Goal: Information Seeking & Learning: Learn about a topic

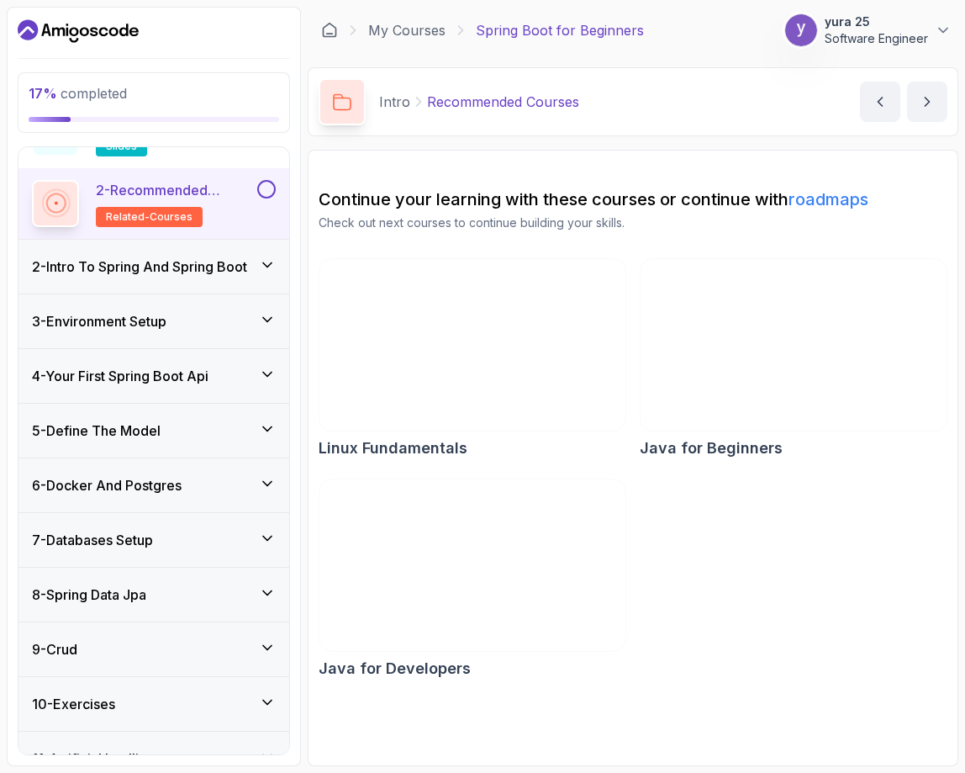
scroll to position [168, 0]
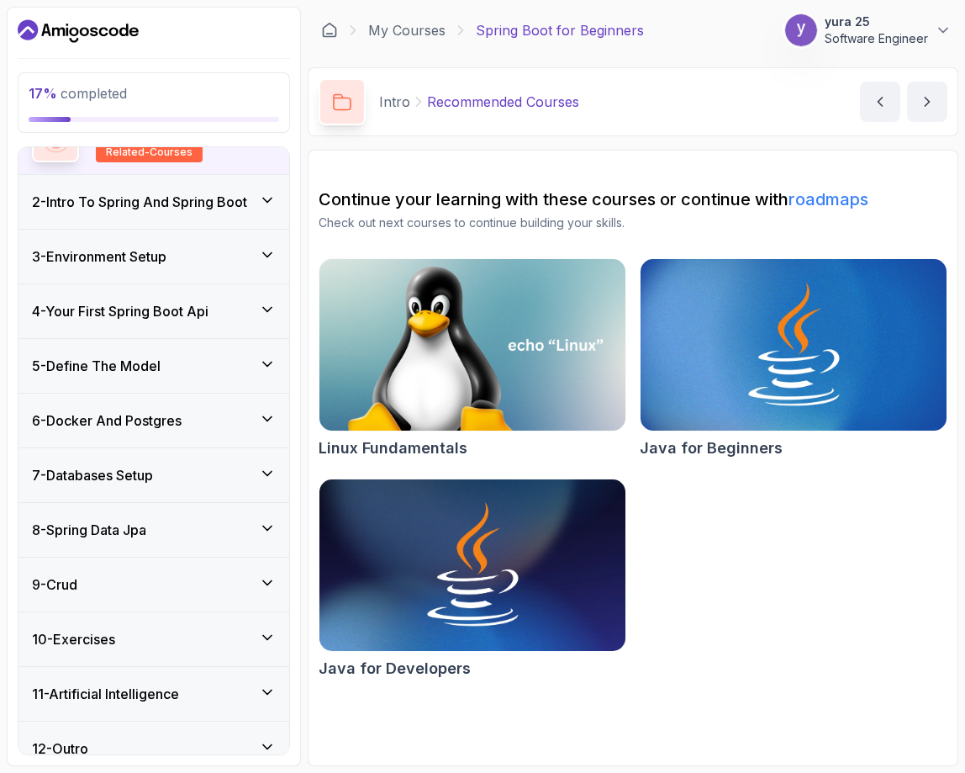
click at [229, 424] on div "6 - Docker And Postgres" at bounding box center [154, 420] width 244 height 20
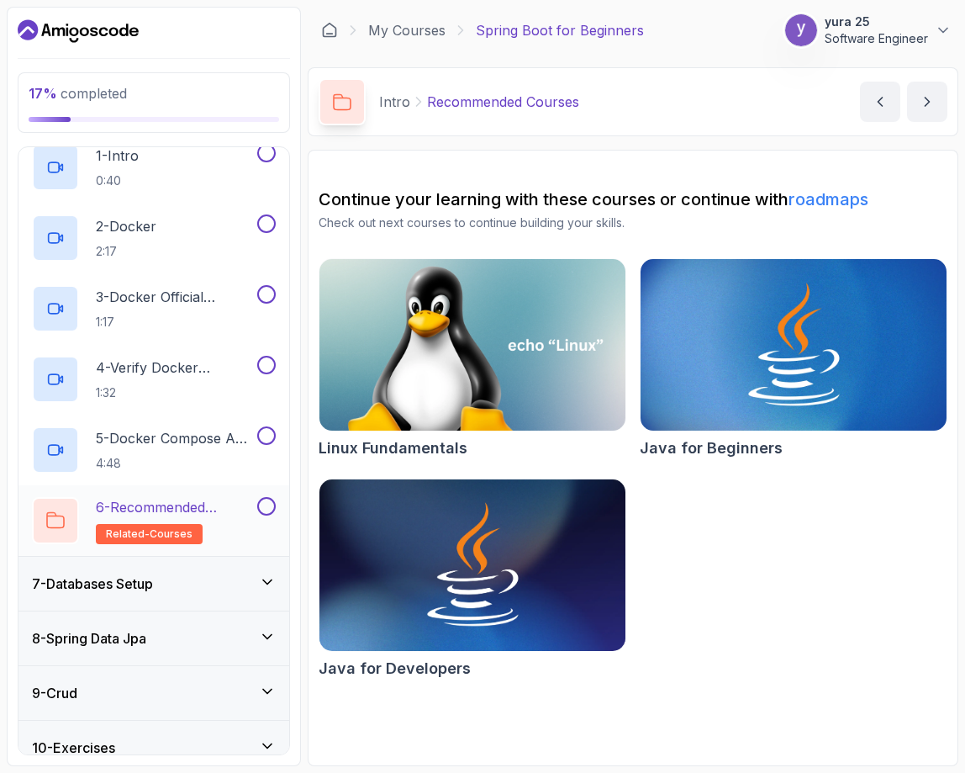
scroll to position [384, 0]
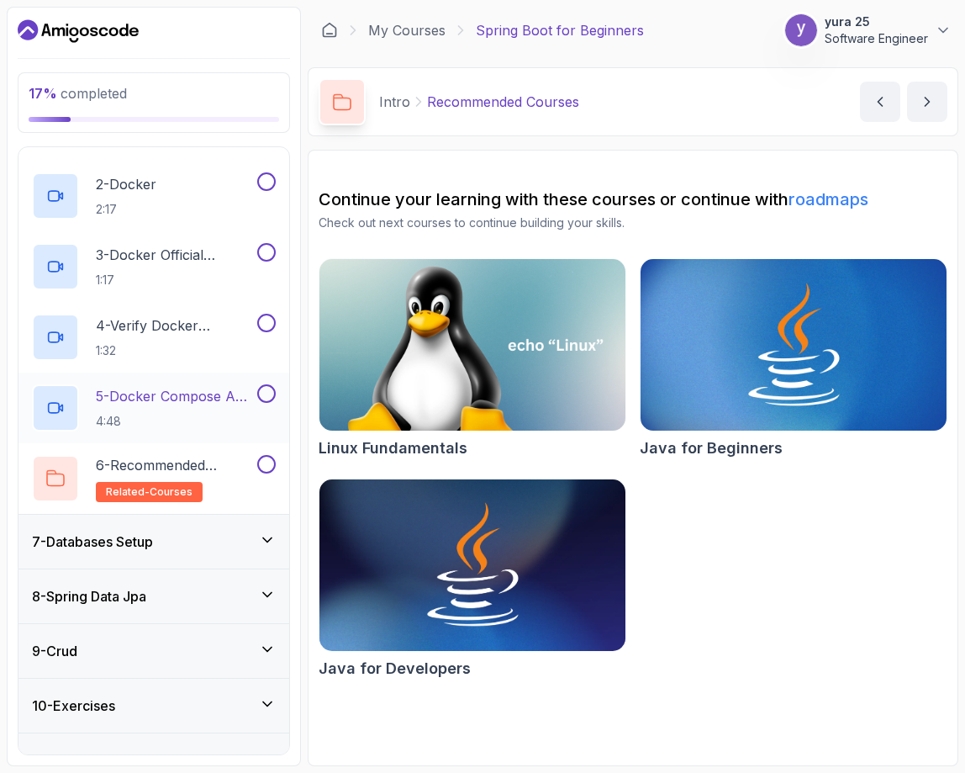
click at [191, 415] on p "4:48" at bounding box center [175, 421] width 158 height 17
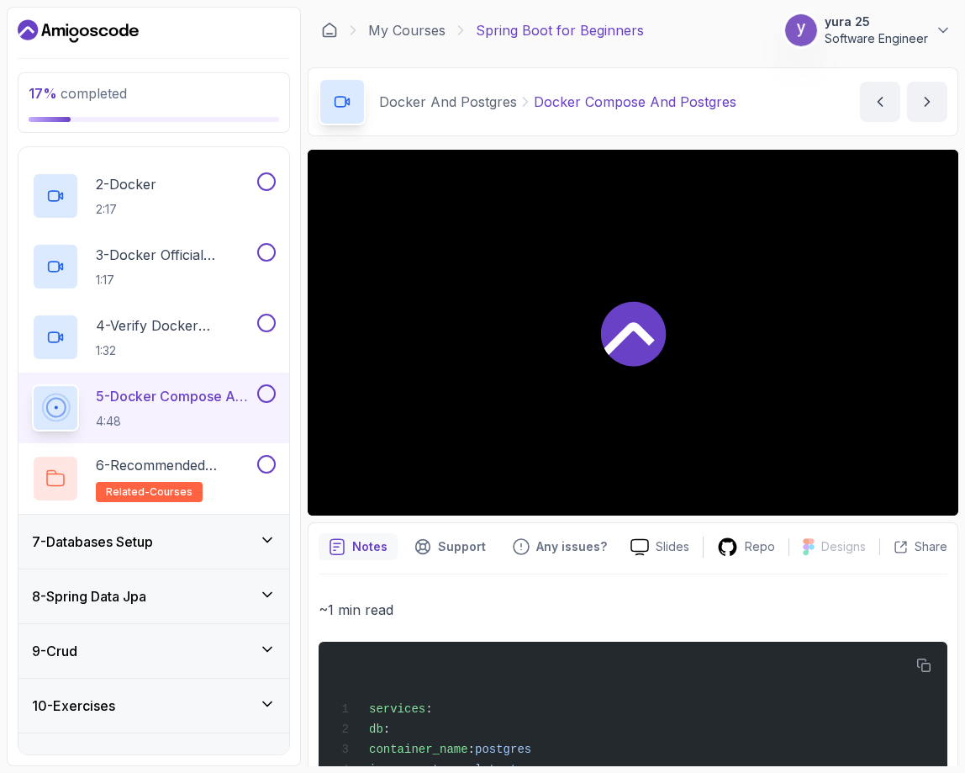
click at [627, 331] on icon at bounding box center [630, 338] width 50 height 33
click at [189, 539] on div "7 - Databases Setup" at bounding box center [154, 542] width 244 height 20
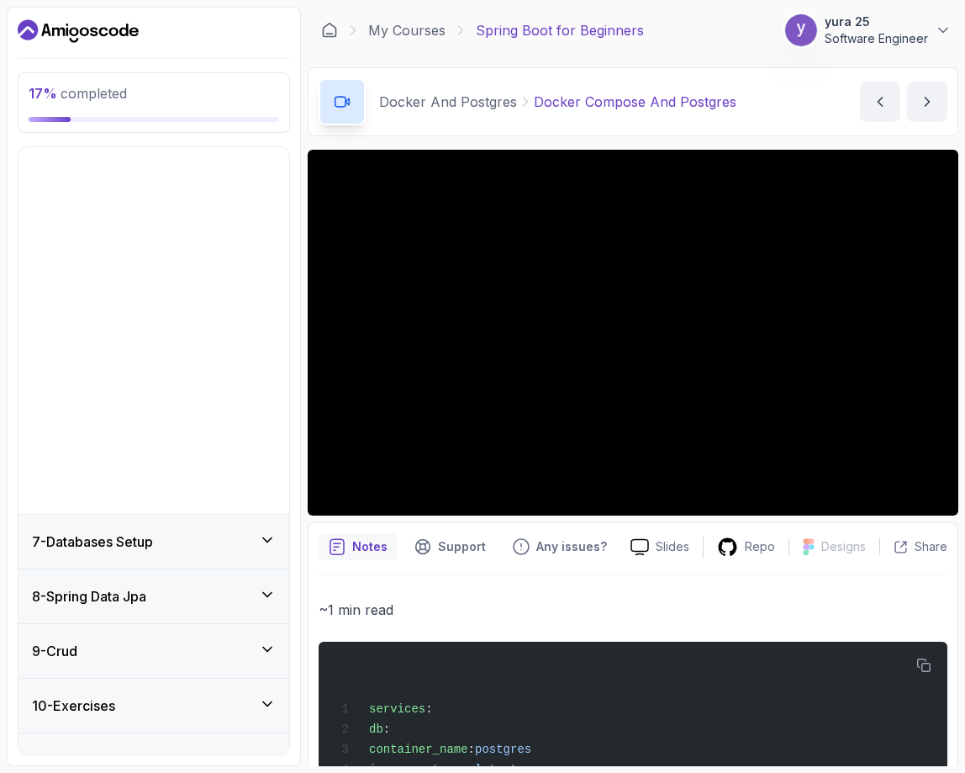
scroll to position [48, 0]
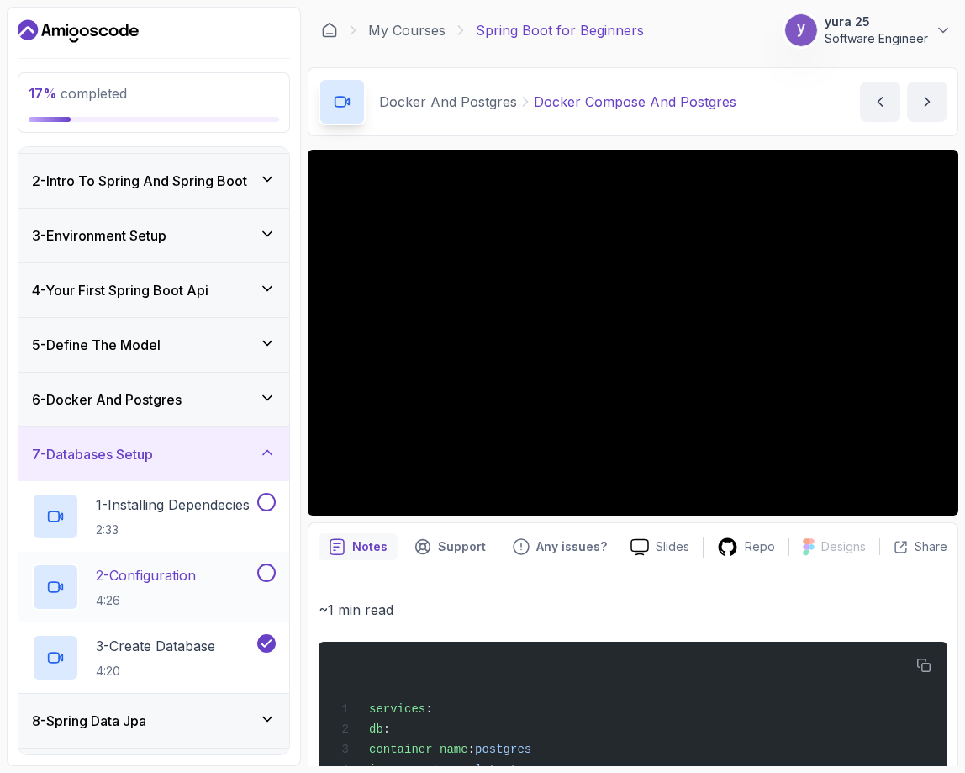
click at [169, 569] on p "2 - Configuration" at bounding box center [146, 575] width 100 height 20
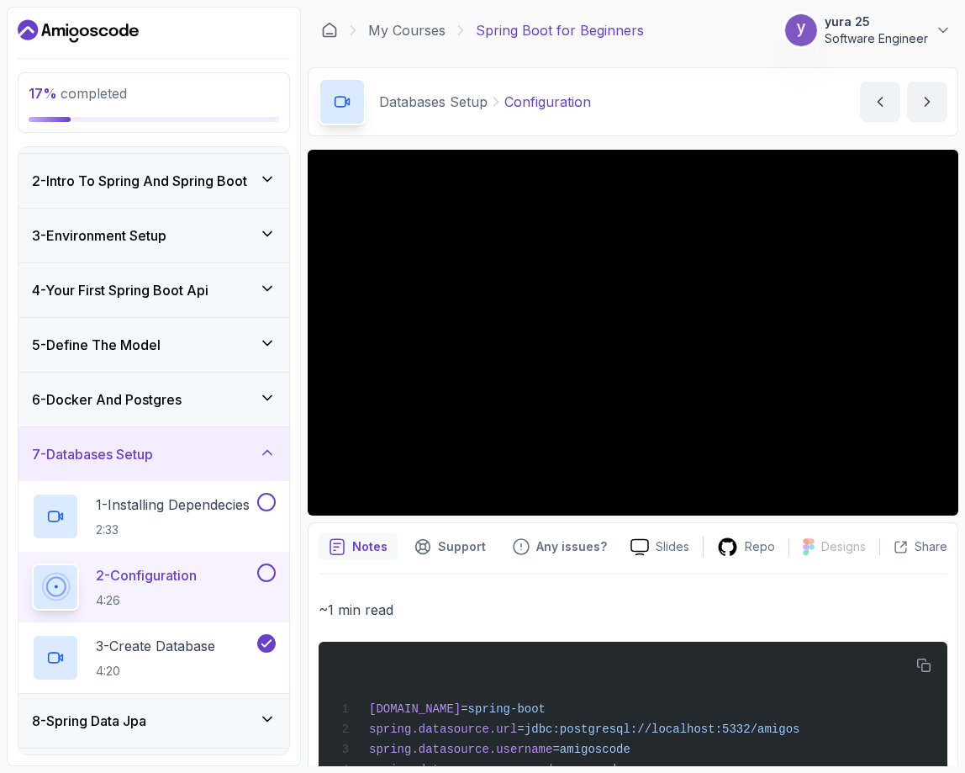
click at [148, 408] on h3 "6 - Docker And Postgres" at bounding box center [107, 399] width 150 height 20
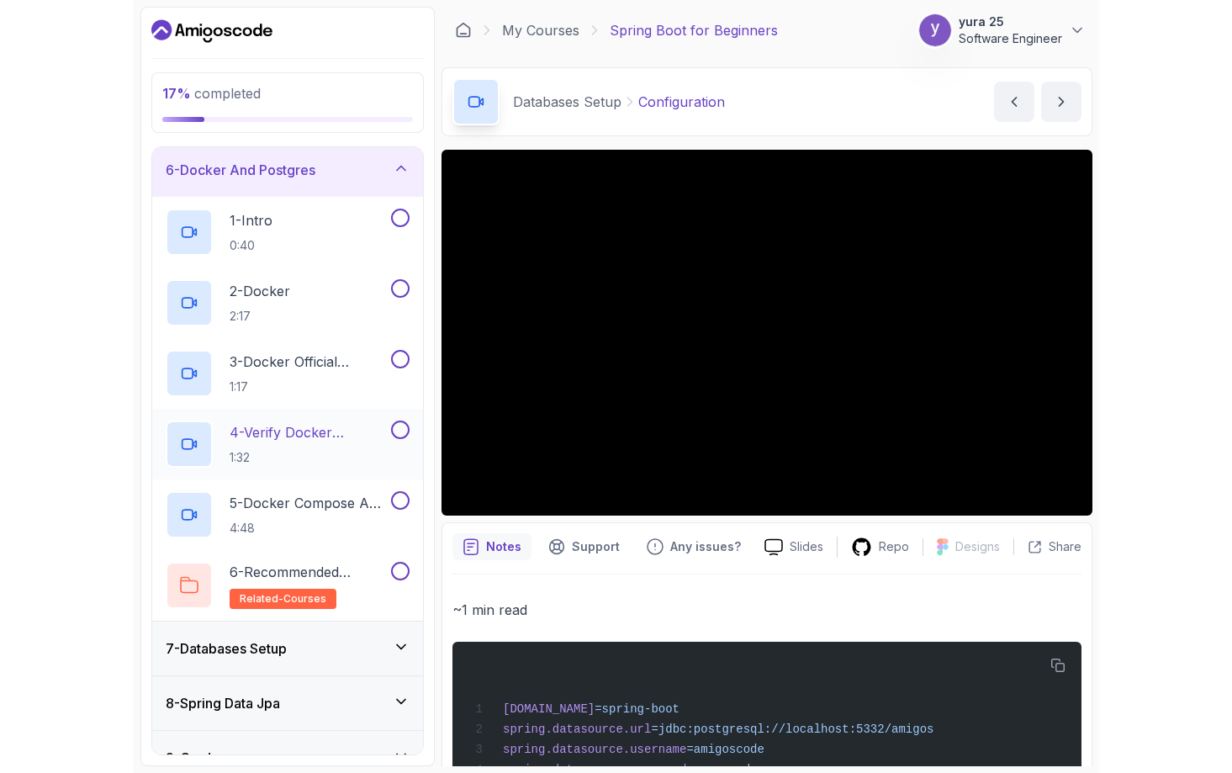
scroll to position [300, 0]
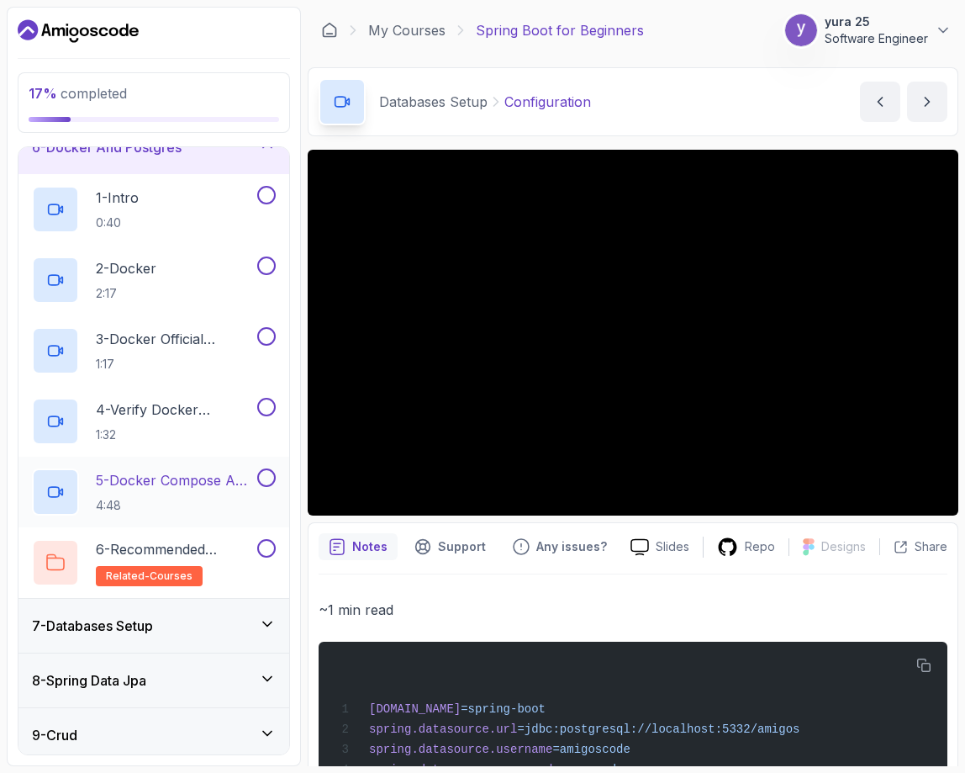
click at [177, 499] on p "4:48" at bounding box center [175, 505] width 158 height 17
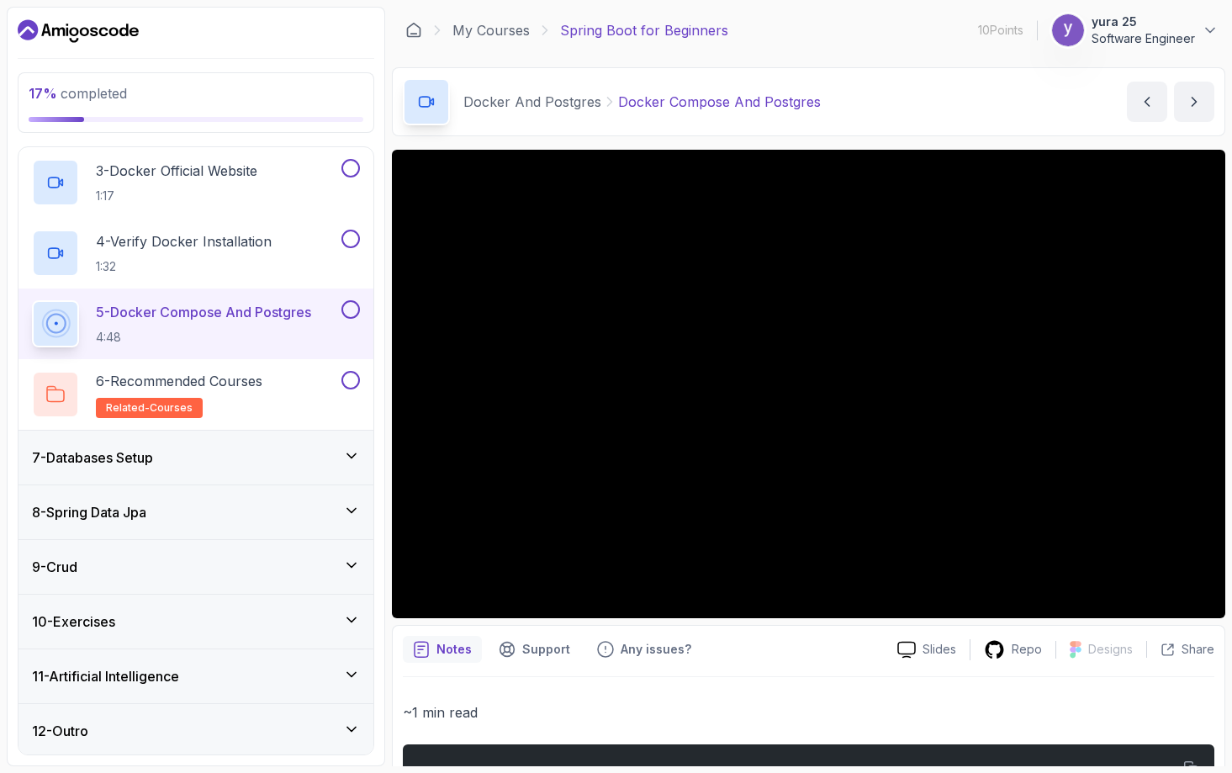
click at [215, 504] on div "8 - Spring Data Jpa" at bounding box center [196, 512] width 328 height 20
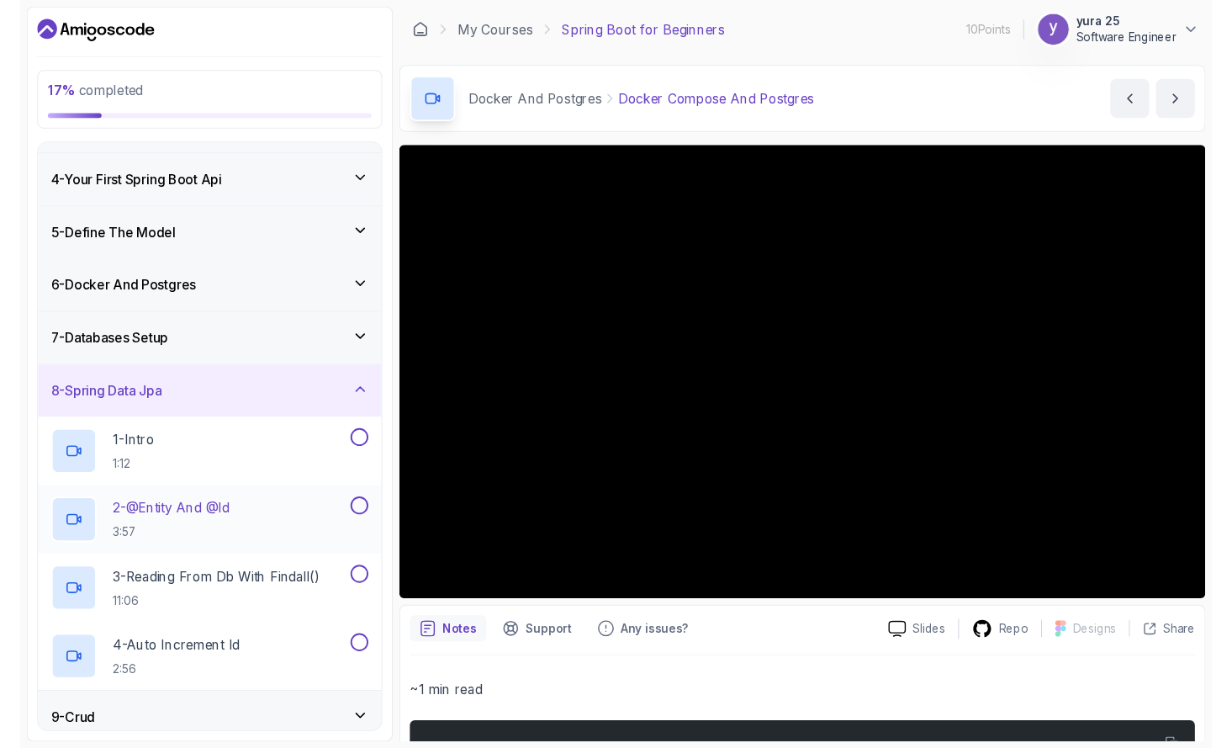
scroll to position [216, 0]
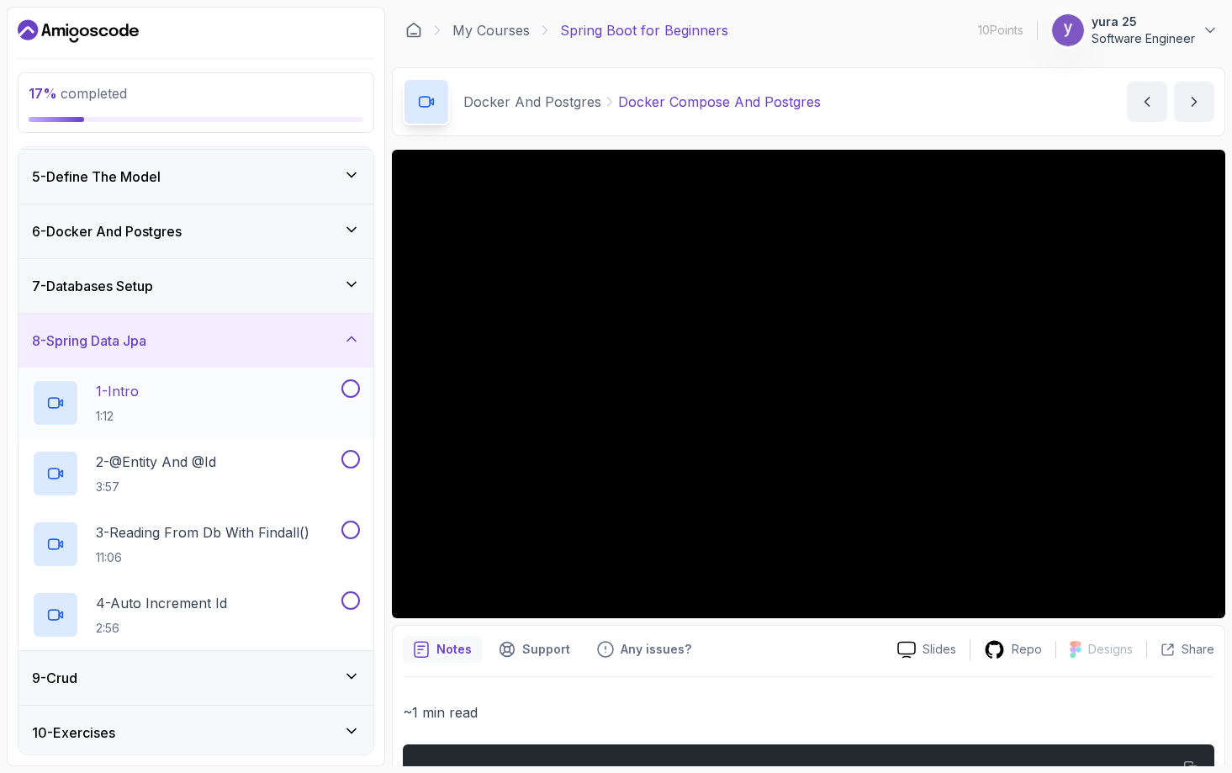
click at [236, 404] on div "1 - Intro 1:12" at bounding box center [185, 402] width 306 height 47
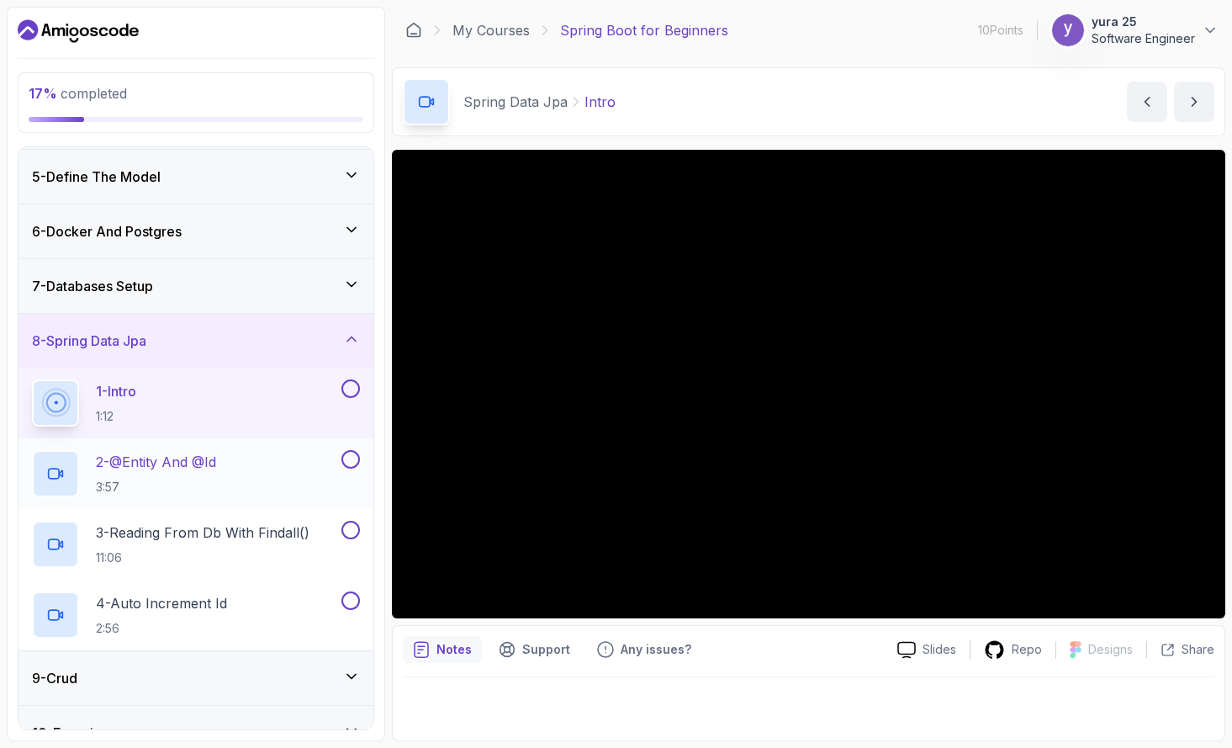
click at [231, 477] on div "2 - @Entity And @Id 3:57" at bounding box center [185, 473] width 306 height 47
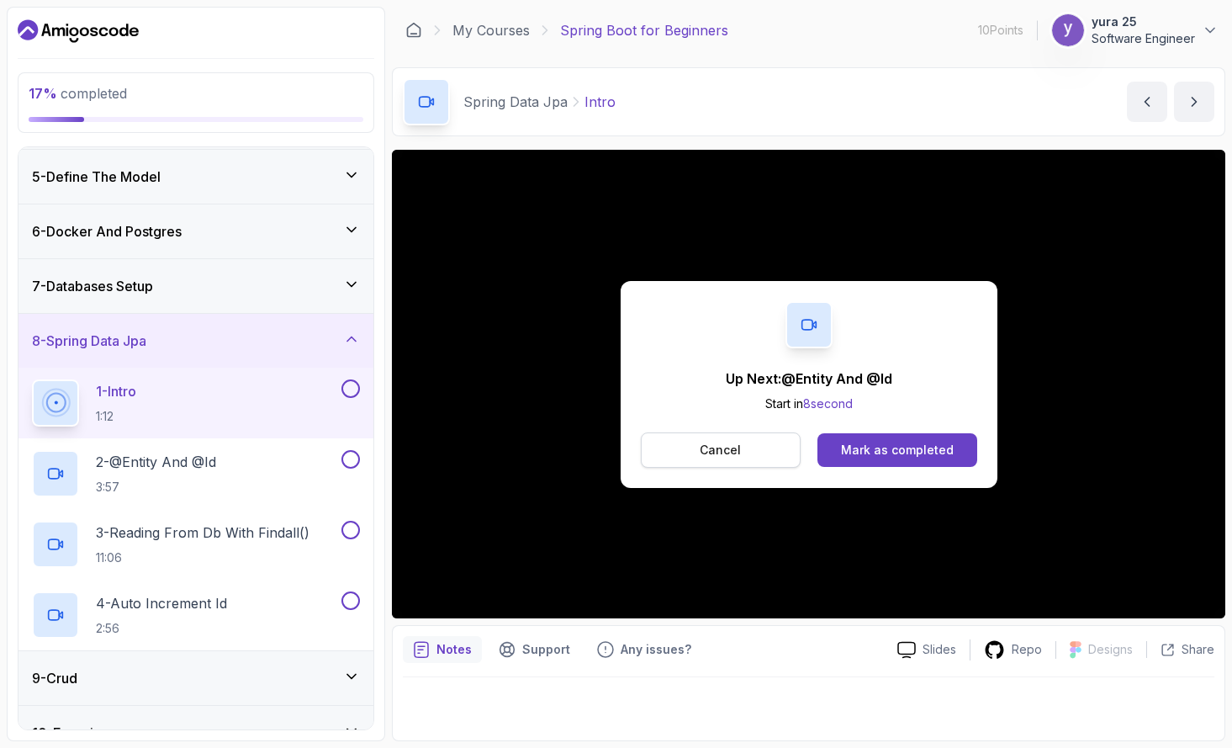
click at [718, 453] on p "Cancel" at bounding box center [720, 450] width 41 height 17
